Goal: Transaction & Acquisition: Purchase product/service

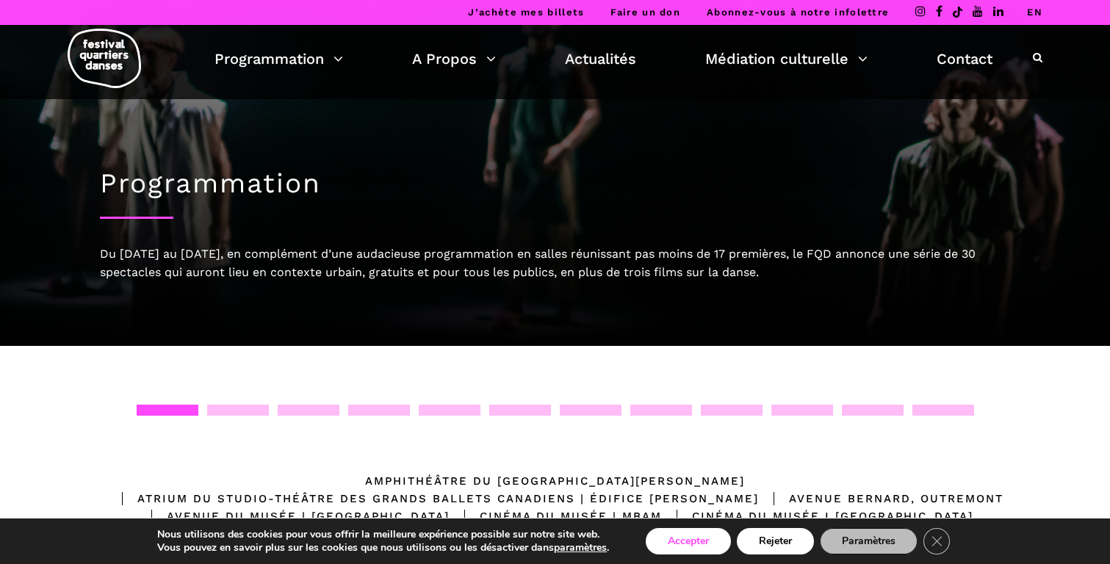
click at [675, 532] on button "Accepter" at bounding box center [687, 541] width 85 height 26
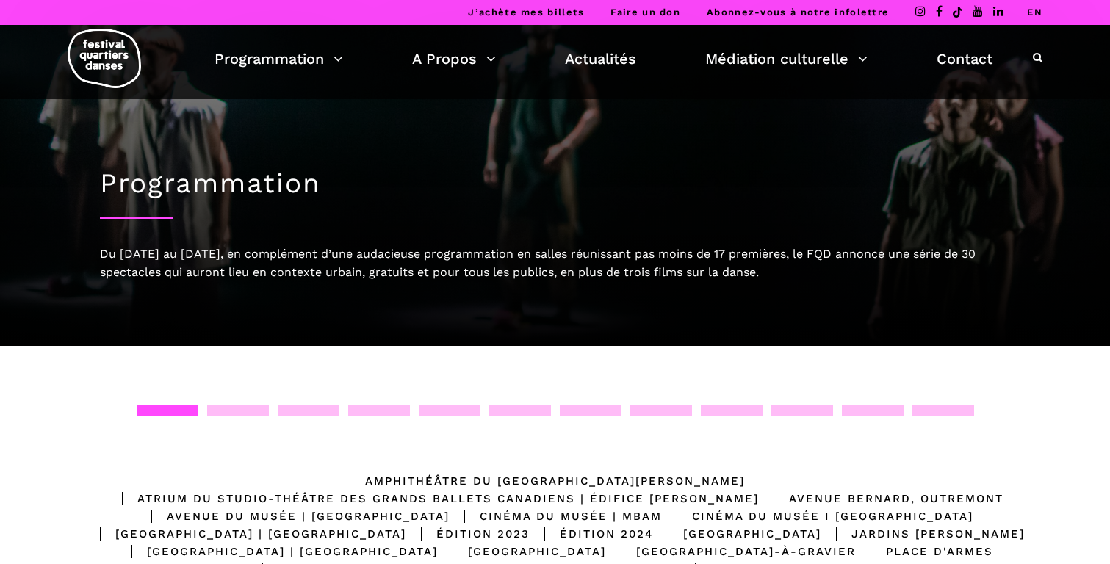
scroll to position [64, 0]
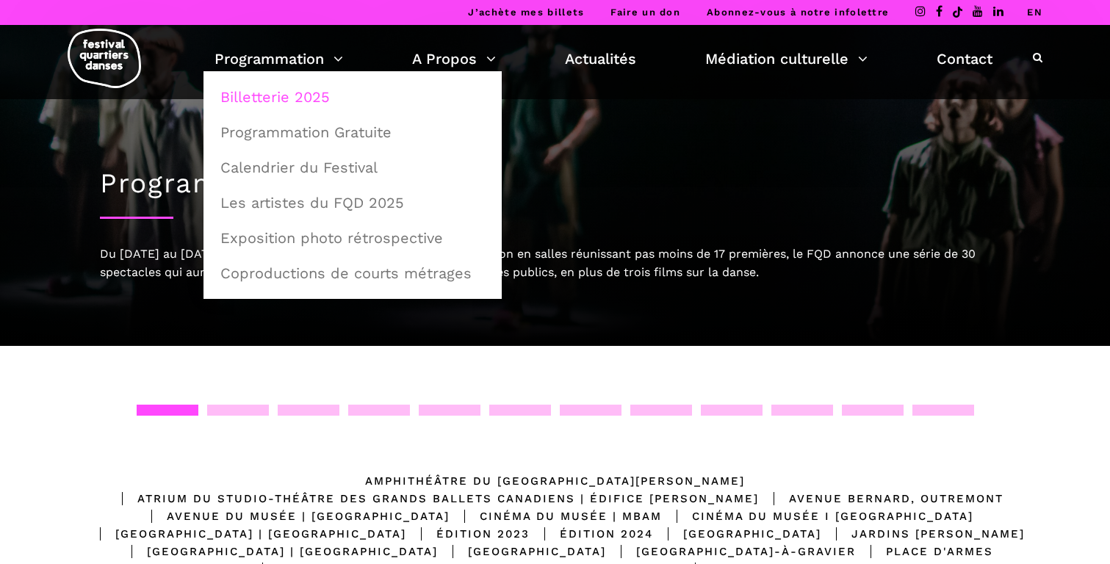
click at [289, 95] on link "Billetterie 2025" at bounding box center [352, 97] width 282 height 34
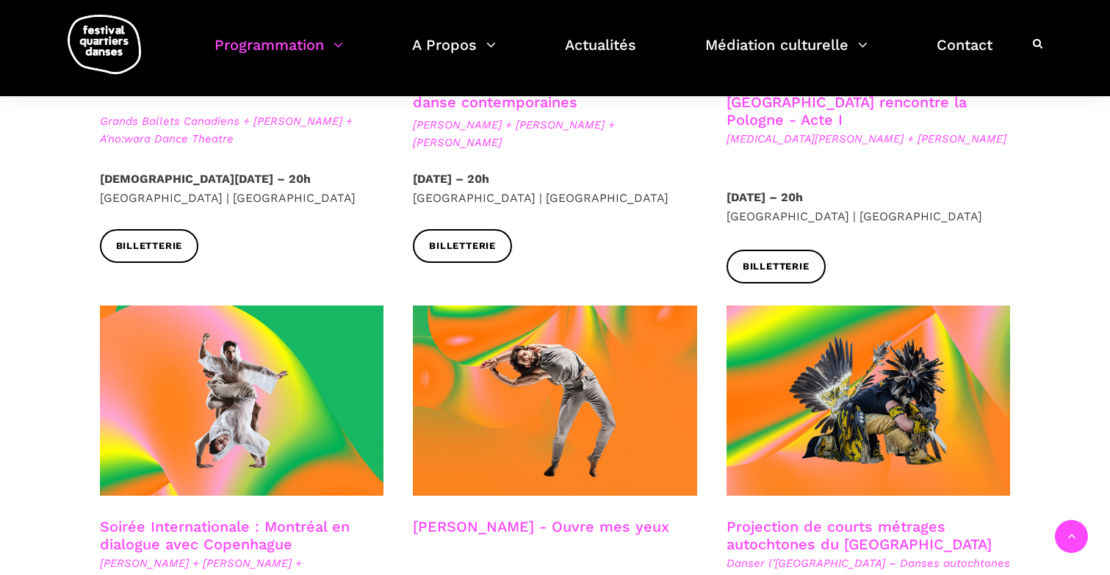
scroll to position [590, 0]
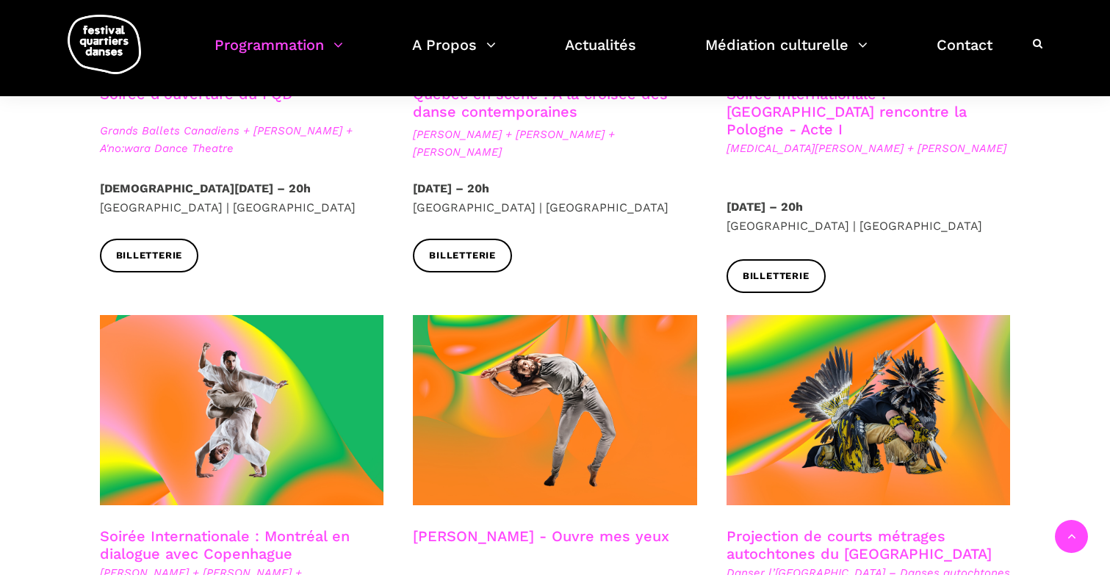
click at [505, 501] on div at bounding box center [555, 421] width 314 height 212
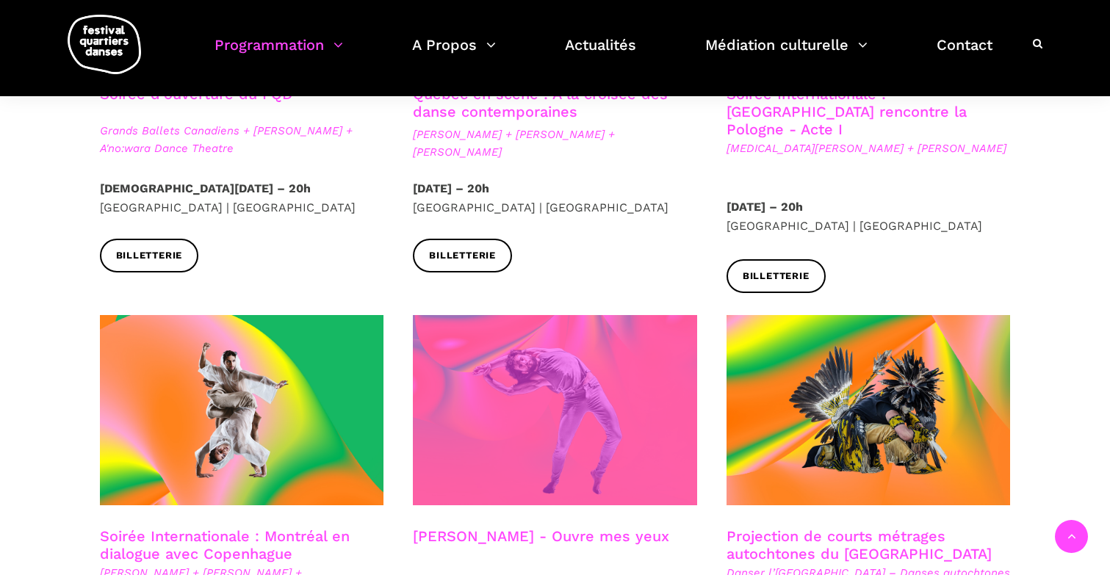
click at [582, 361] on span at bounding box center [555, 410] width 284 height 190
